Goal: Complete Application Form: Complete application form

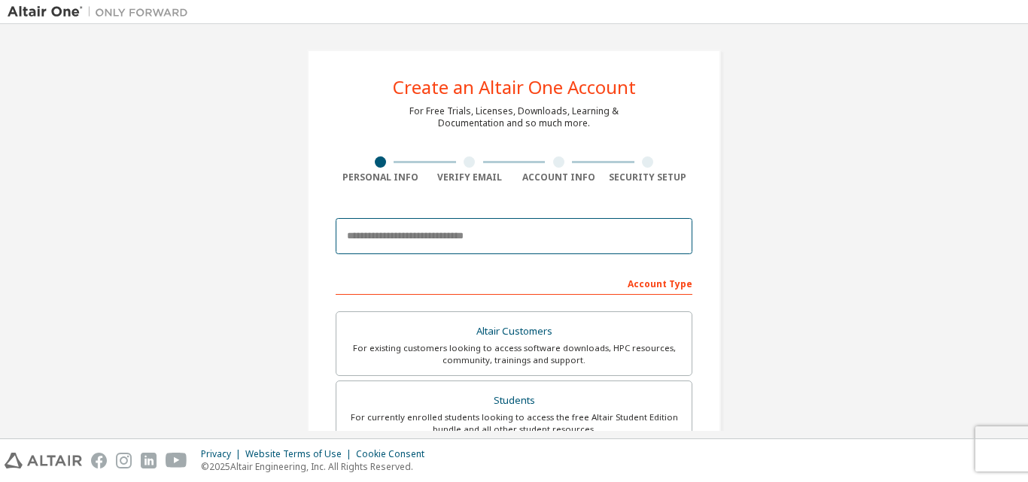
click at [457, 239] on input "email" at bounding box center [514, 236] width 357 height 36
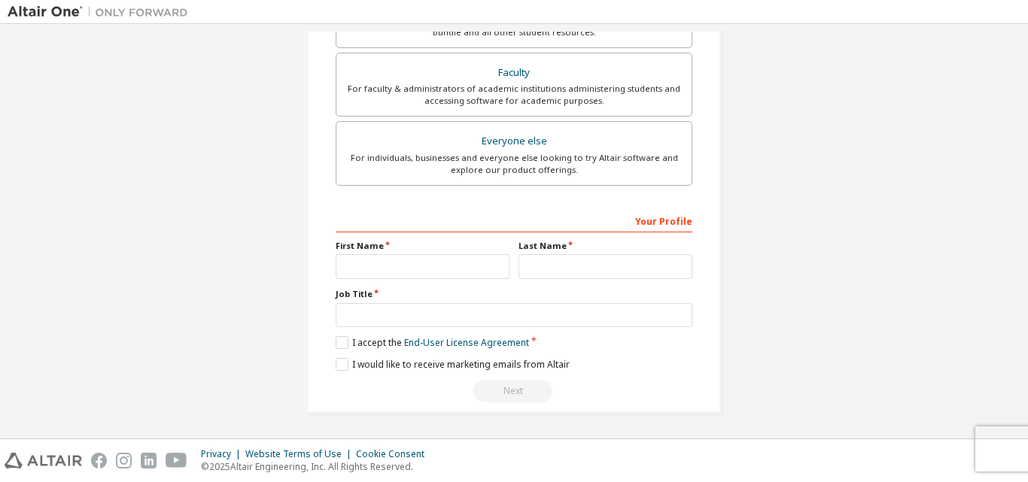
scroll to position [96, 0]
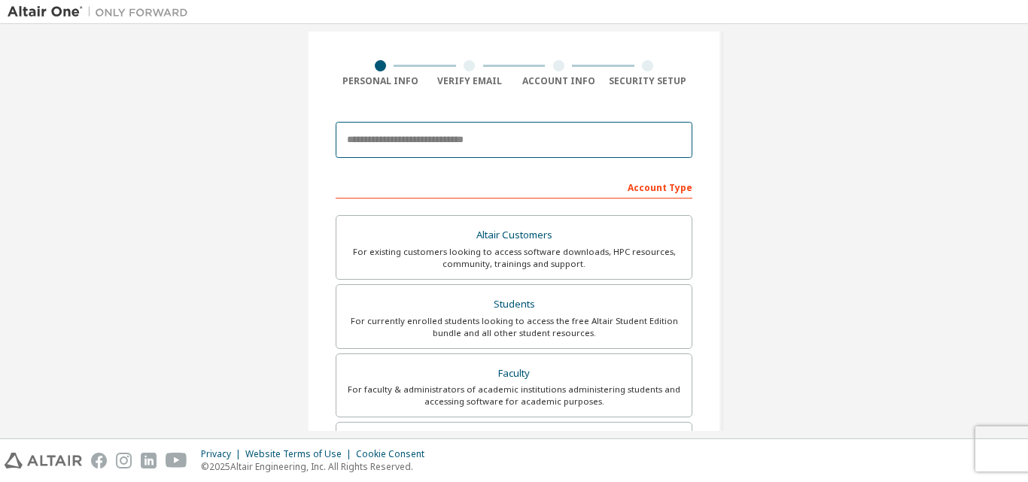
click at [564, 135] on input "email" at bounding box center [514, 140] width 357 height 36
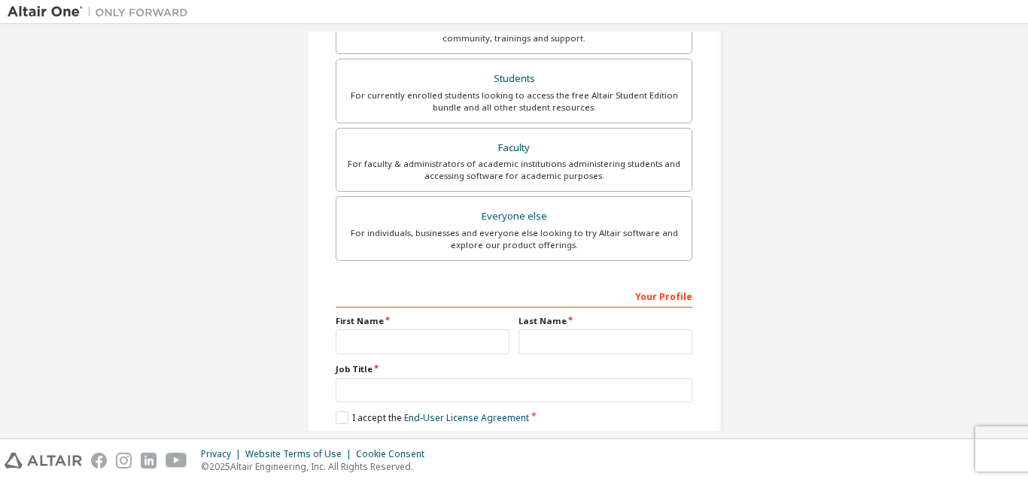
type input "**********"
click at [390, 343] on input "text" at bounding box center [423, 342] width 174 height 25
type input "******"
click at [564, 345] on input "text" at bounding box center [605, 342] width 174 height 25
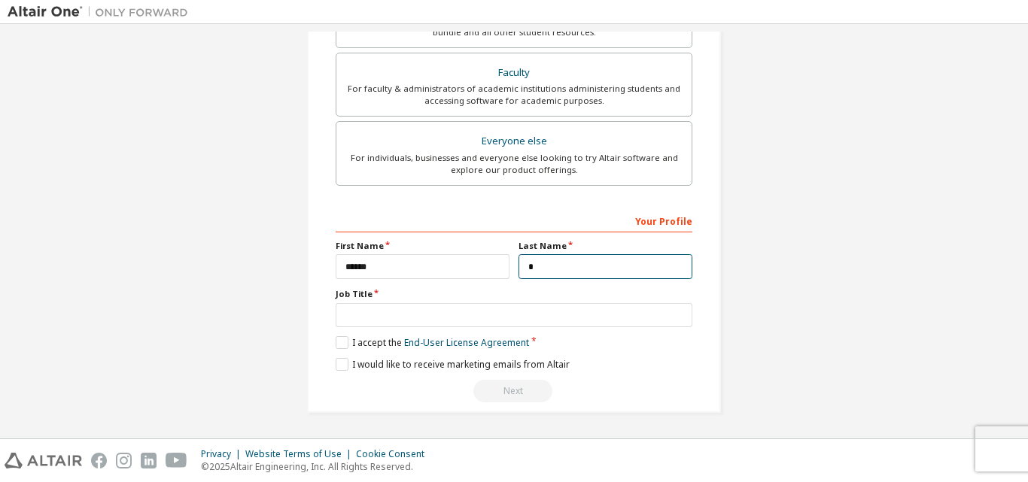
type input "*"
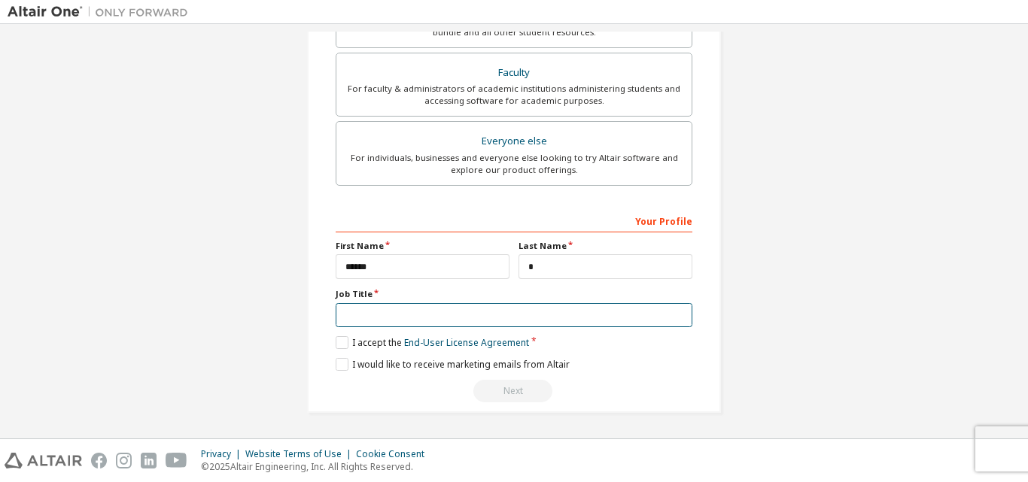
click at [354, 308] on input "text" at bounding box center [514, 315] width 357 height 25
type input "*******"
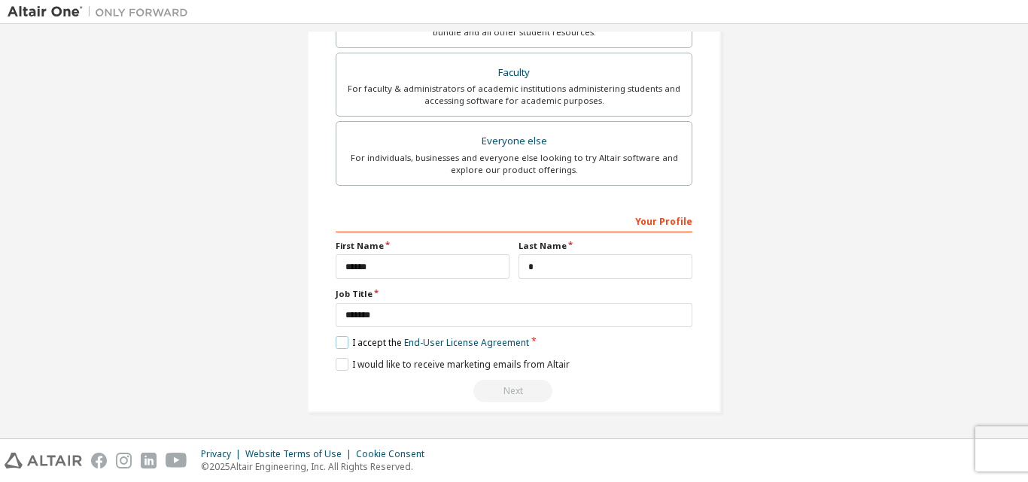
click at [339, 337] on label "I accept the End-User License Agreement" at bounding box center [432, 342] width 193 height 13
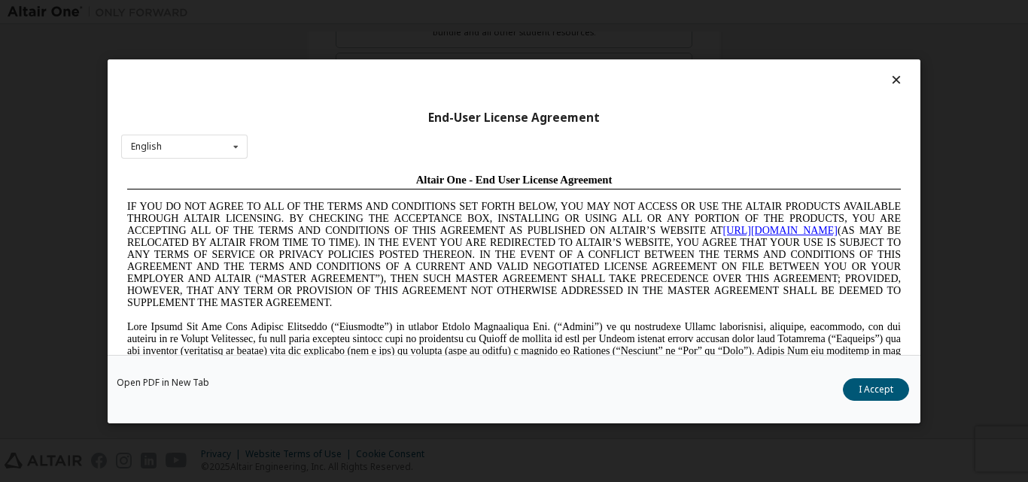
scroll to position [0, 0]
click at [890, 69] on div "End-User License Agreement English English Chinese French German Japanese Korea…" at bounding box center [514, 207] width 813 height 296
click at [889, 84] on icon at bounding box center [897, 80] width 16 height 14
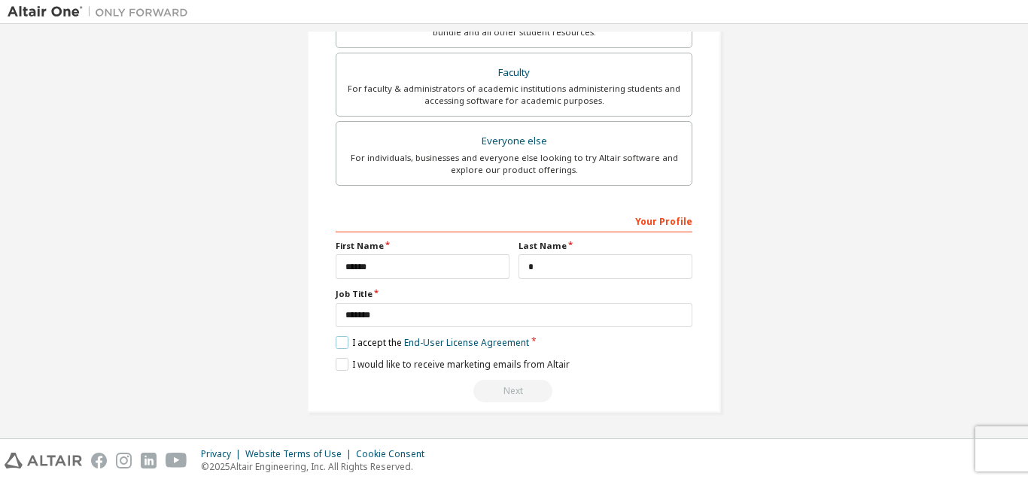
click at [339, 342] on label "I accept the End-User License Agreement" at bounding box center [432, 342] width 193 height 13
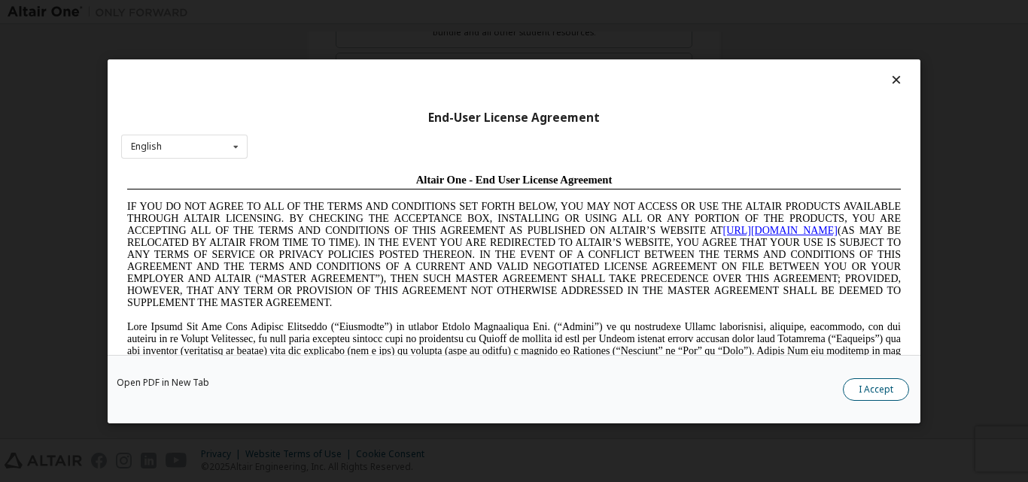
click at [876, 387] on button "I Accept" at bounding box center [876, 389] width 66 height 23
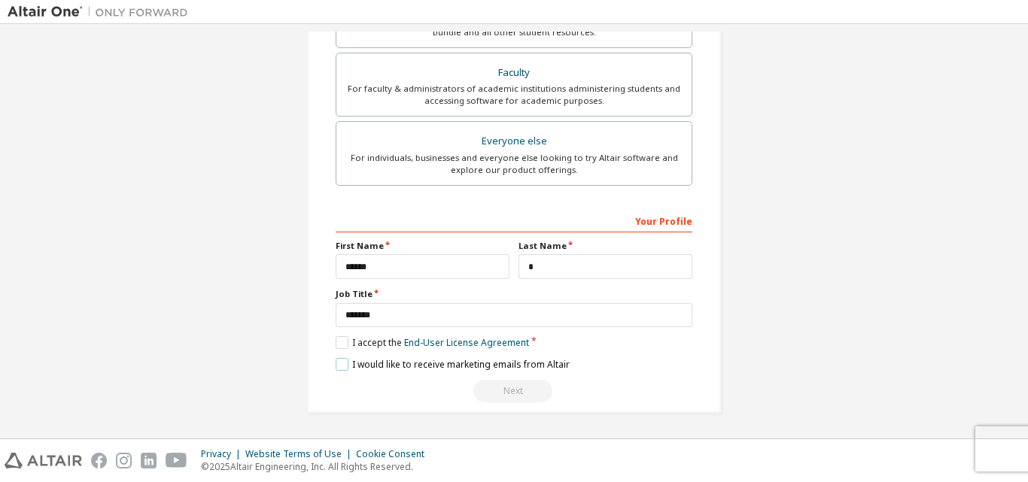
click at [341, 363] on label "I would like to receive marketing emails from Altair" at bounding box center [453, 364] width 234 height 13
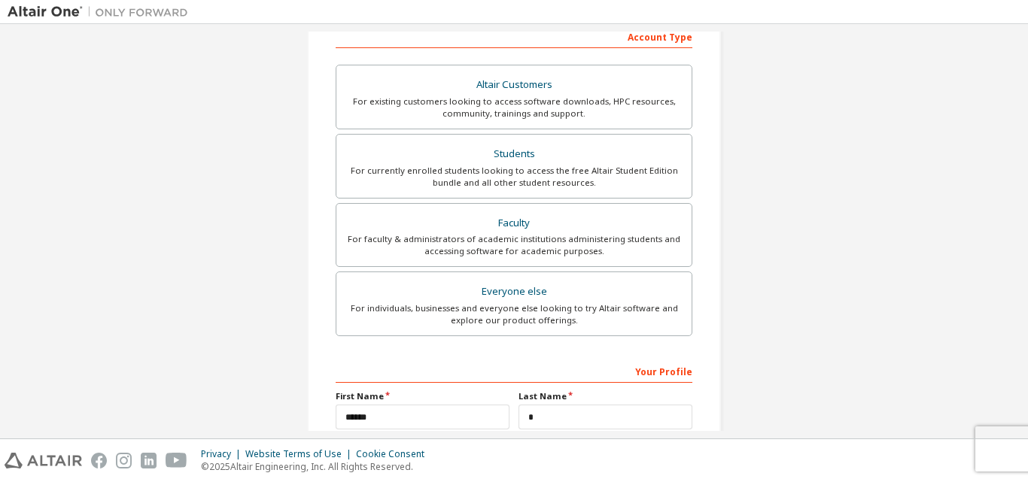
scroll to position [172, 0]
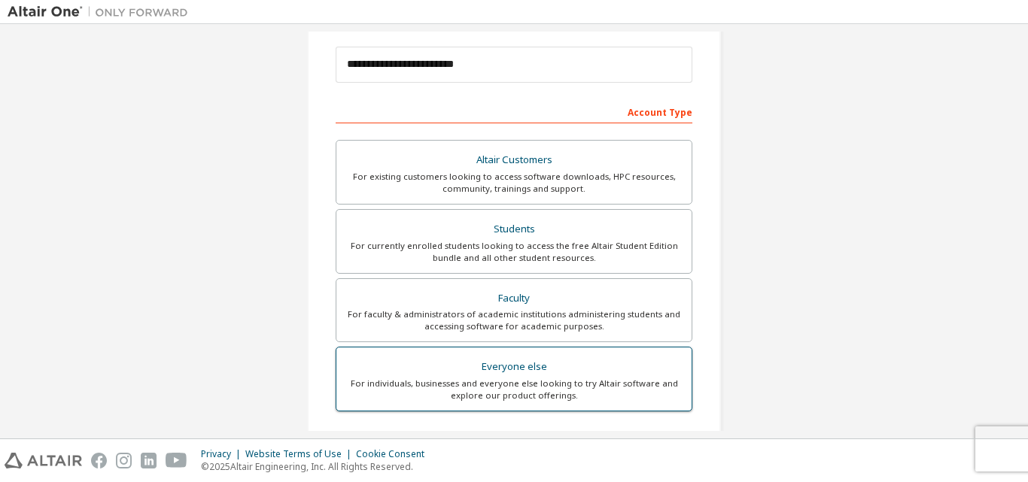
click at [535, 384] on div "For individuals, businesses and everyone else looking to try Altair software an…" at bounding box center [513, 390] width 337 height 24
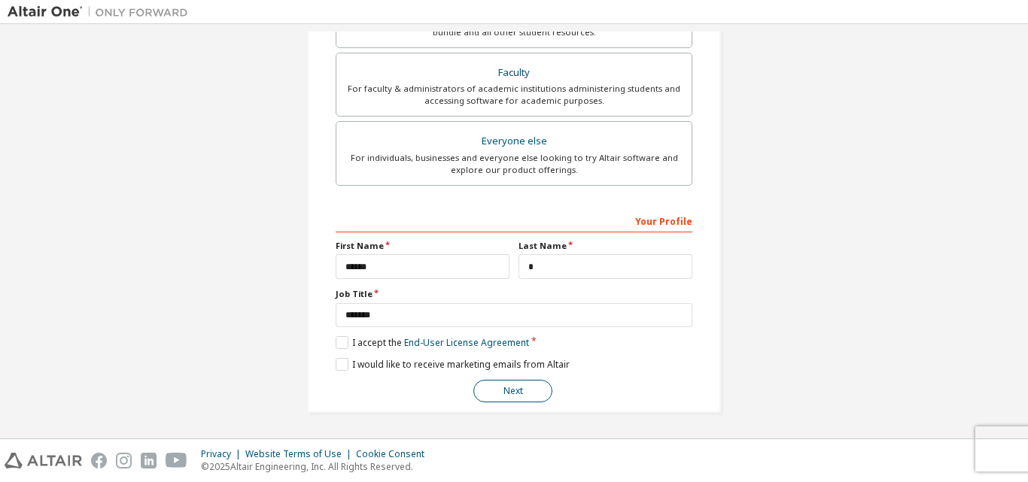
click at [519, 381] on button "Next" at bounding box center [512, 391] width 79 height 23
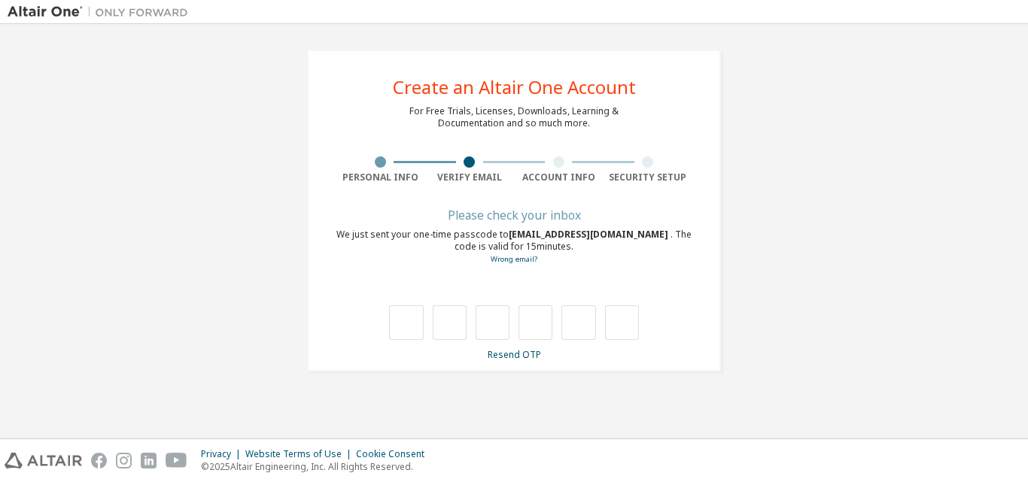
scroll to position [0, 0]
type input "*"
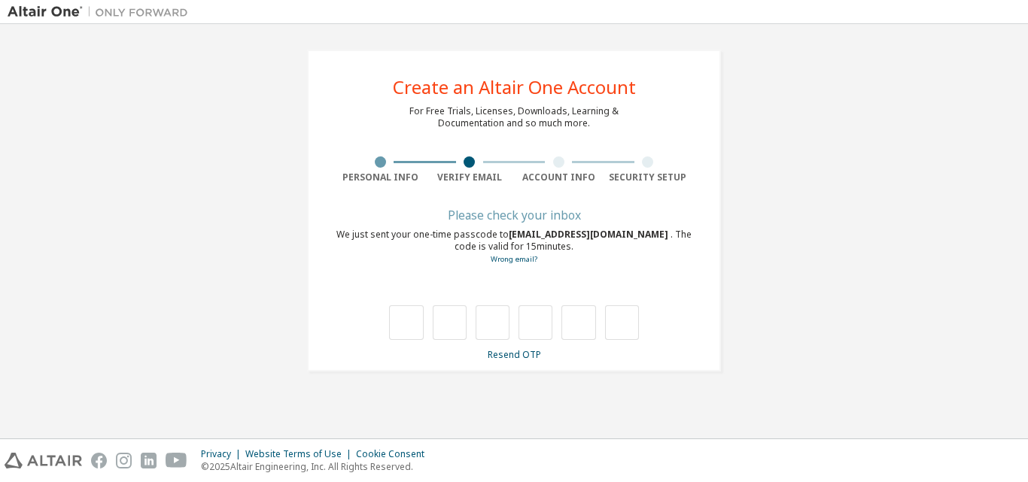
type input "*"
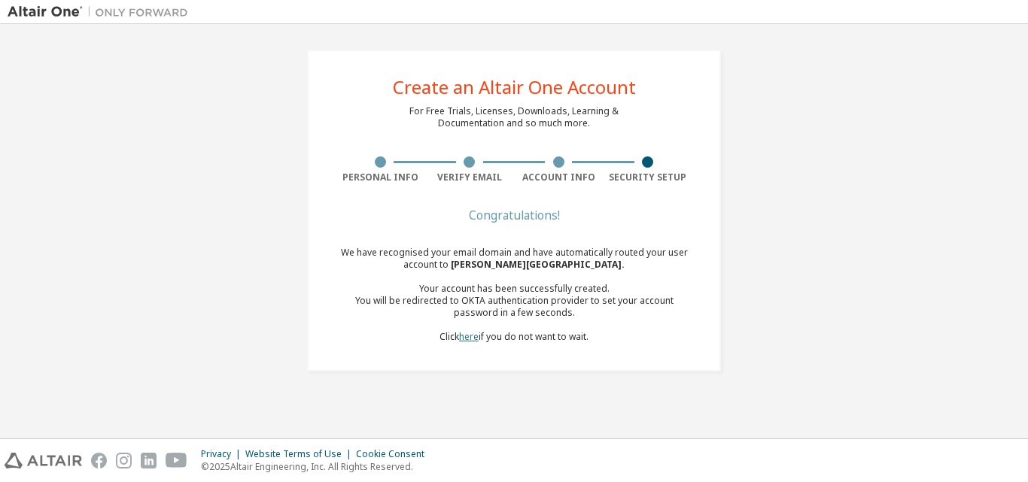
click at [466, 334] on link "here" at bounding box center [469, 336] width 20 height 13
